Goal: Transaction & Acquisition: Register for event/course

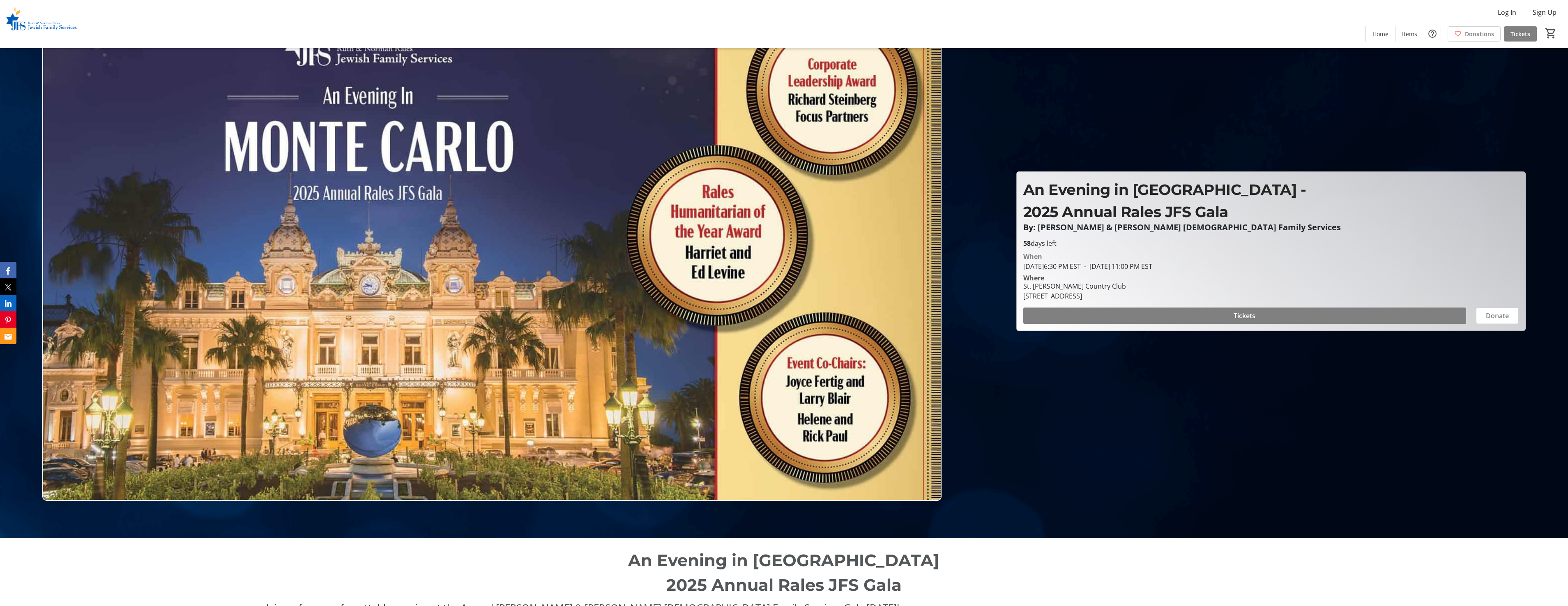
scroll to position [2, 0]
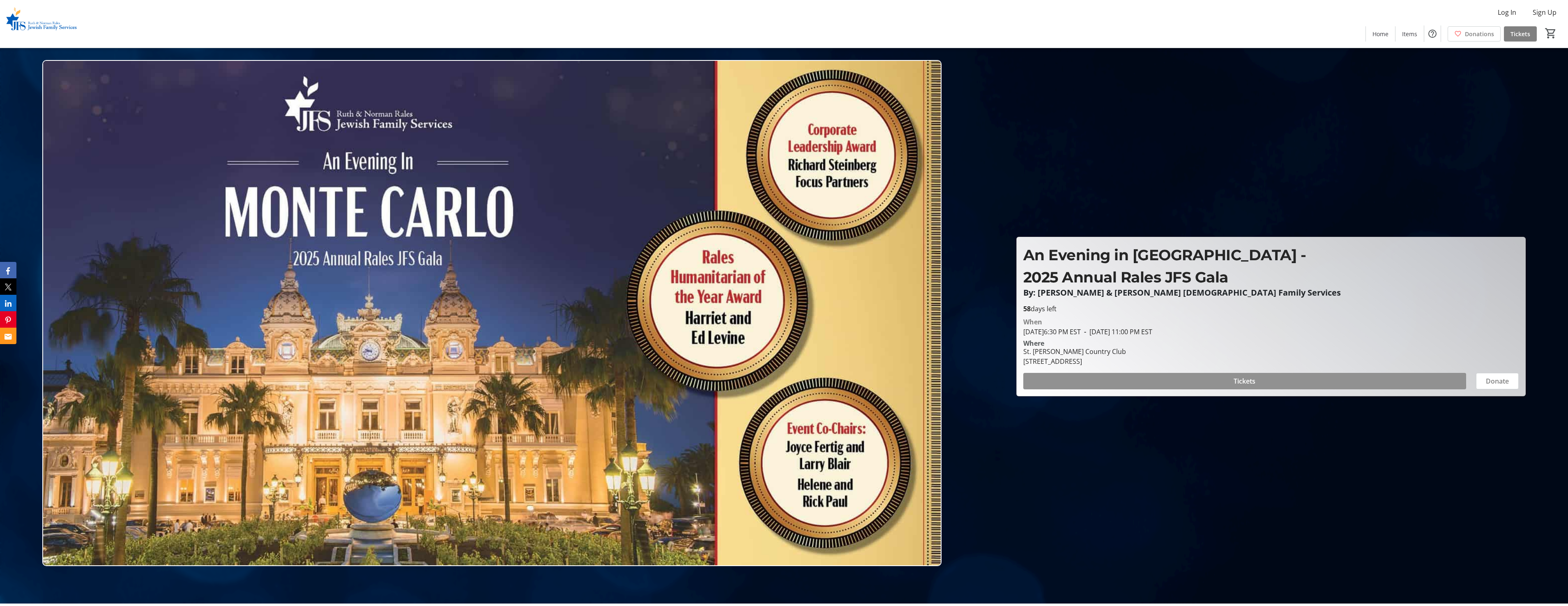
click at [1156, 376] on span at bounding box center [1245, 381] width 443 height 20
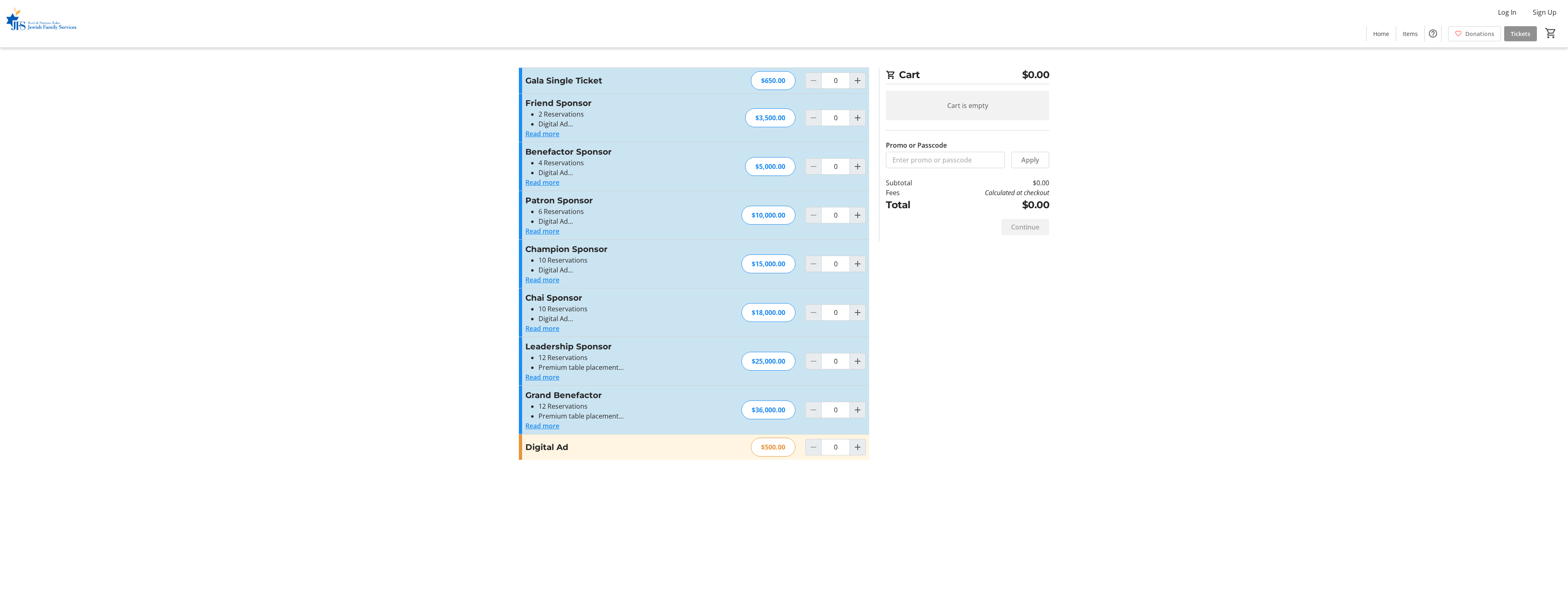
click at [1528, 35] on span "Tickets" at bounding box center [1521, 33] width 19 height 9
click at [1527, 33] on span "Tickets" at bounding box center [1521, 33] width 19 height 9
